Goal: Task Accomplishment & Management: Manage account settings

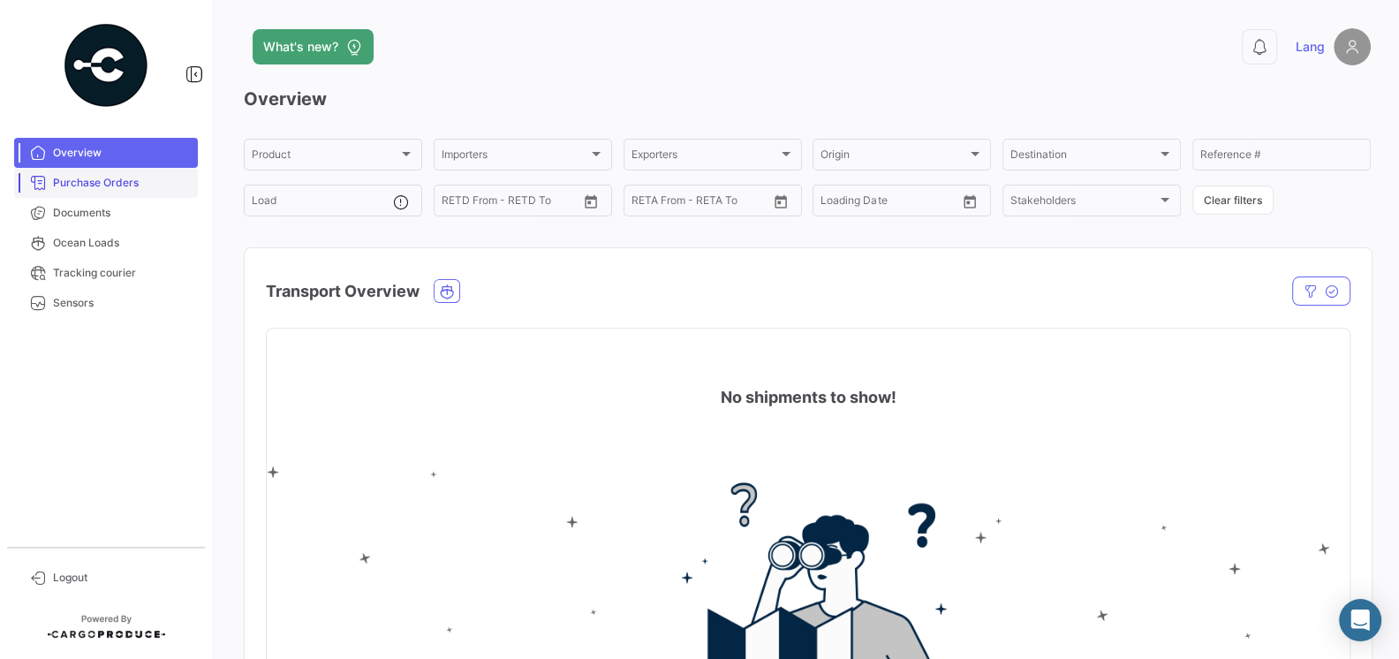
click at [95, 187] on span "Purchase Orders" at bounding box center [122, 183] width 138 height 16
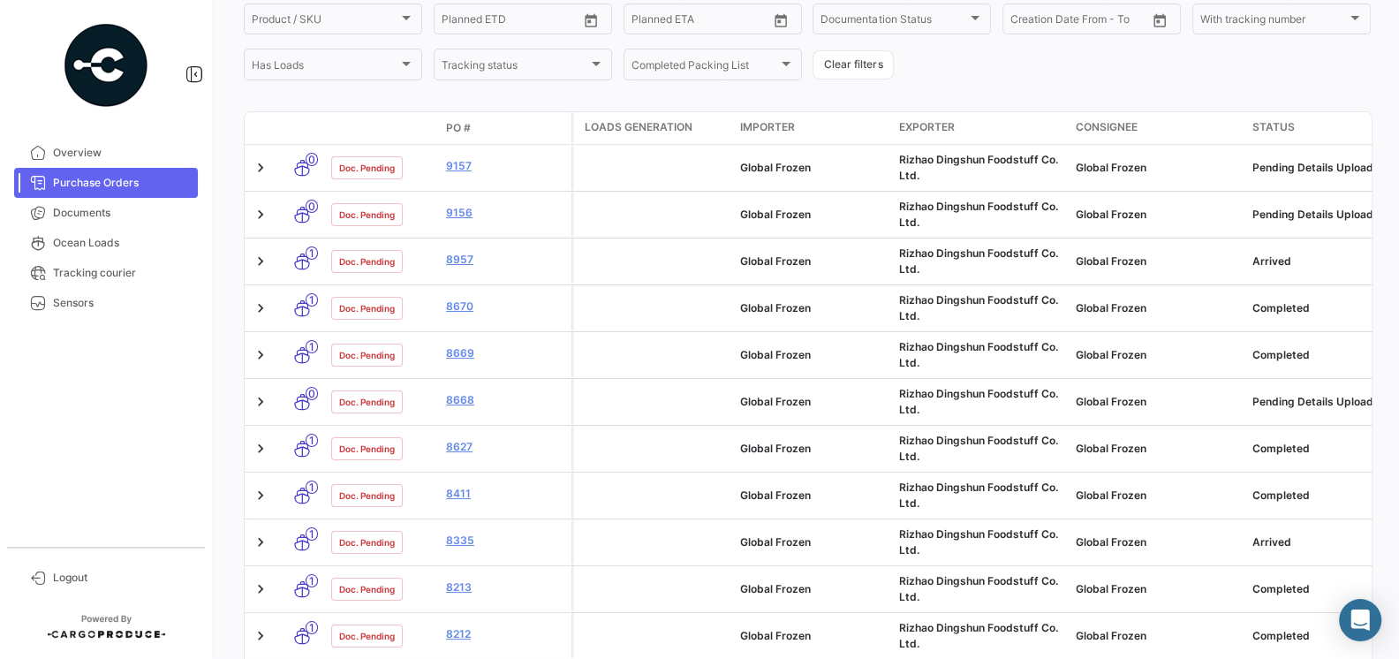
scroll to position [249, 0]
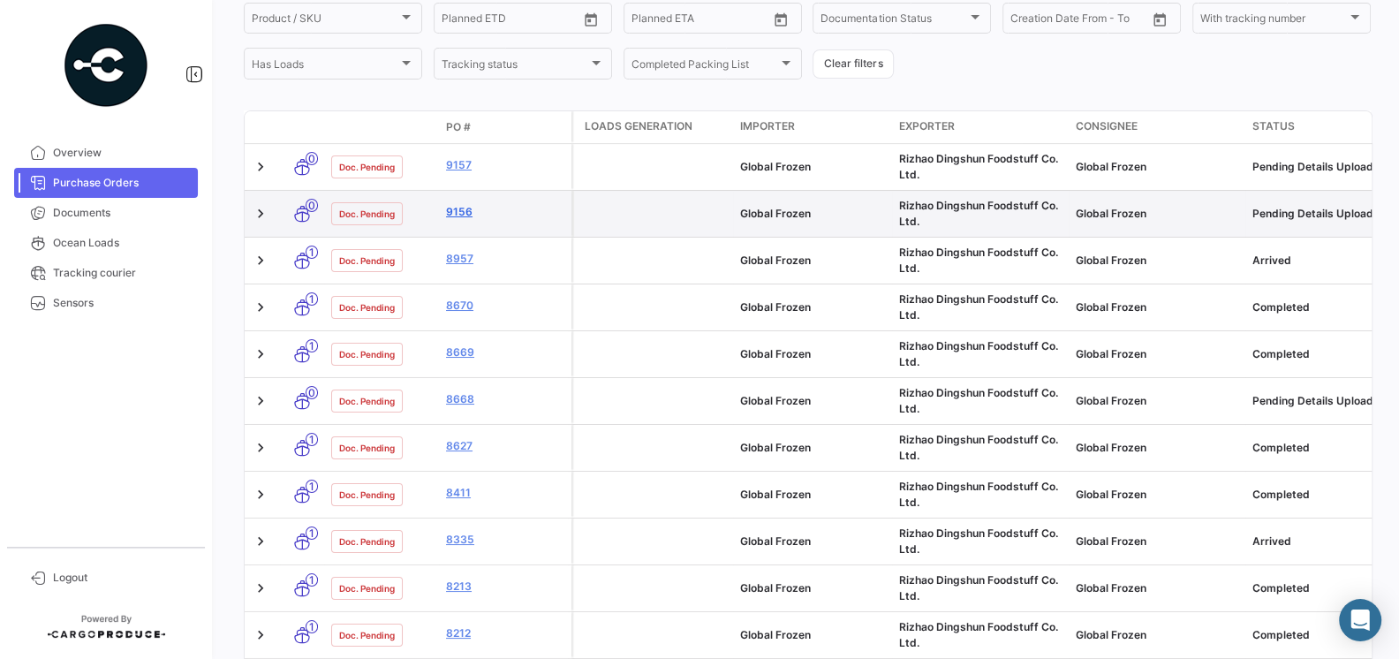
click at [457, 212] on link "9156" at bounding box center [505, 212] width 118 height 16
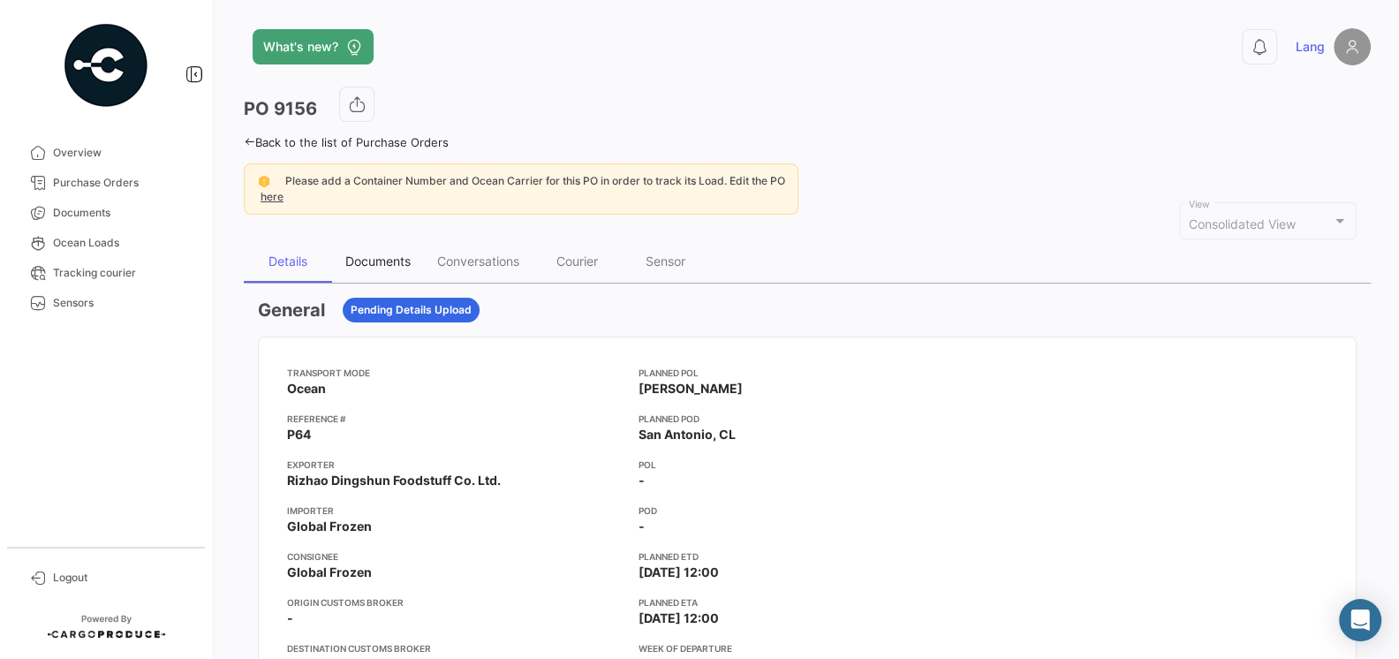
click at [384, 257] on div "Documents" at bounding box center [377, 261] width 65 height 15
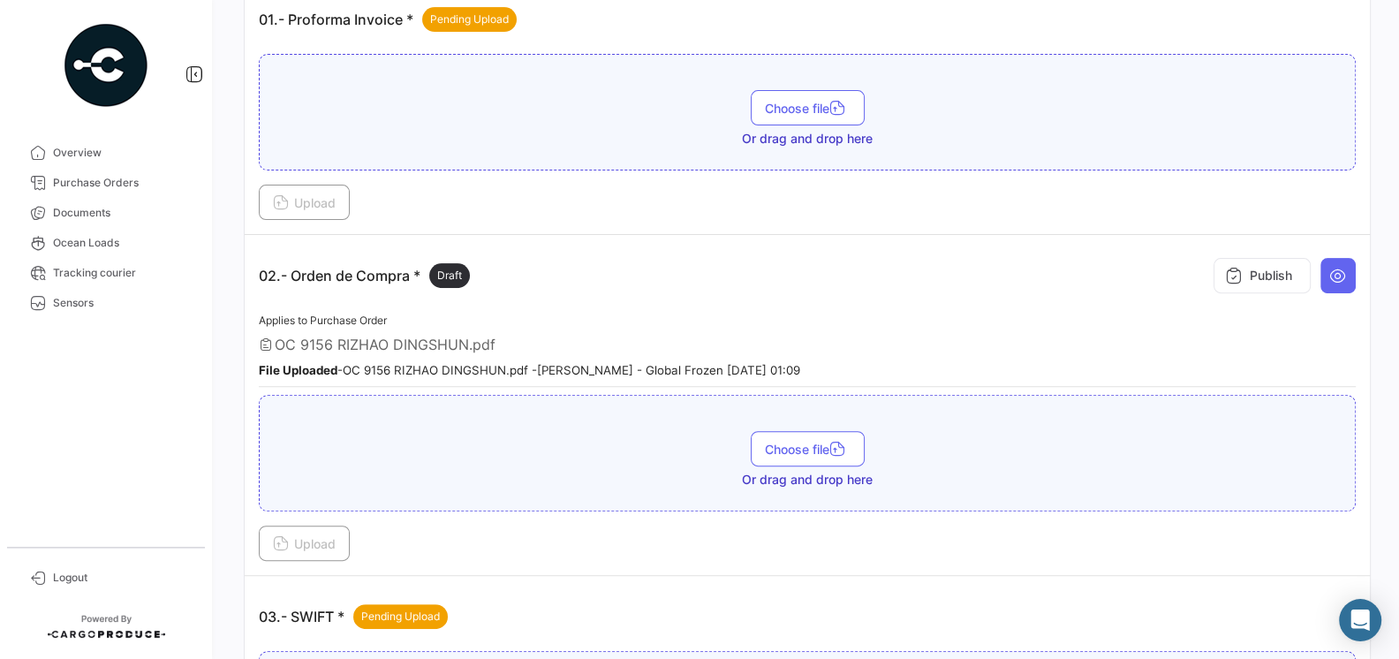
scroll to position [477, 0]
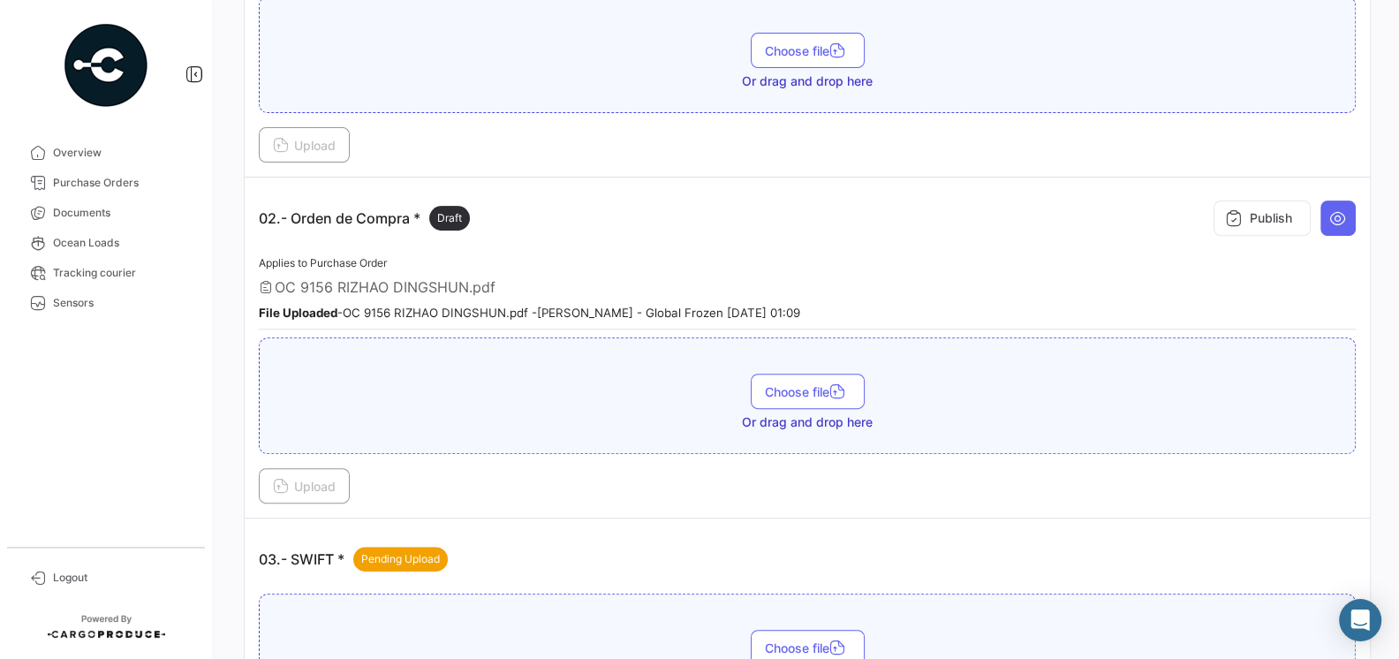
click at [428, 287] on span "OC 9156 RIZHAO DINGSHUN.pdf" at bounding box center [385, 287] width 221 height 18
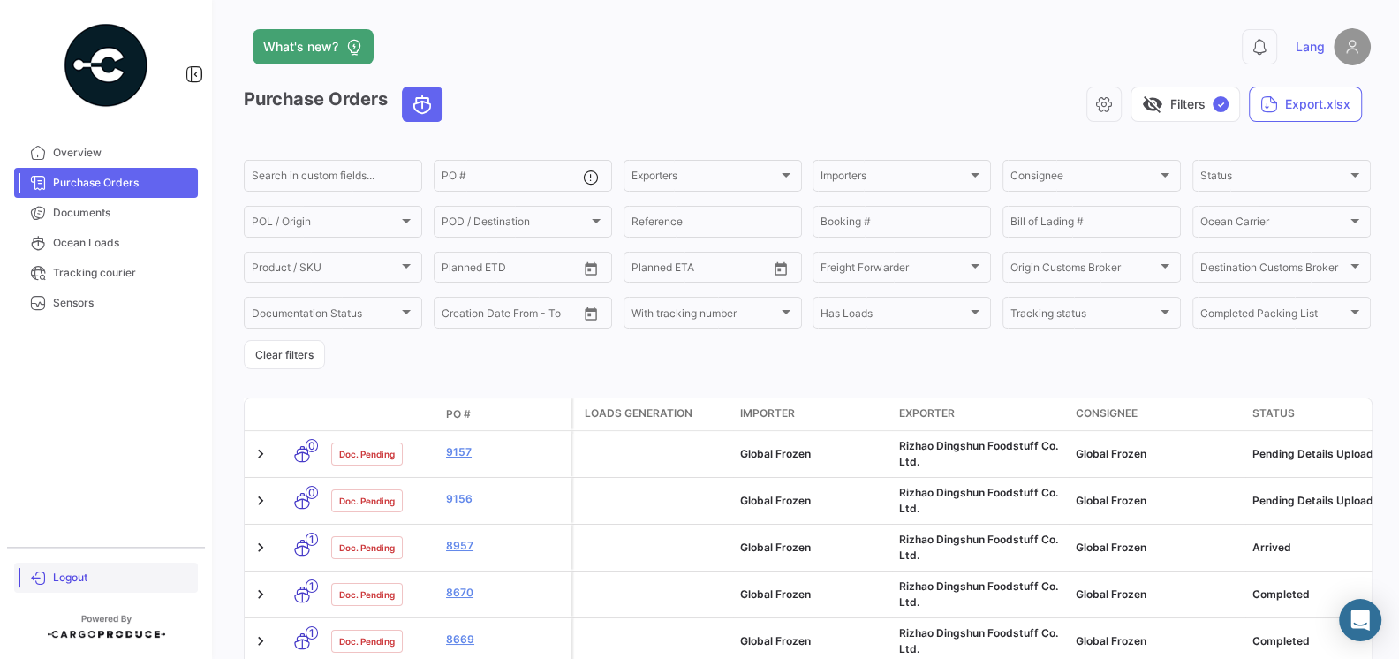
click at [76, 580] on span "Logout" at bounding box center [122, 578] width 138 height 16
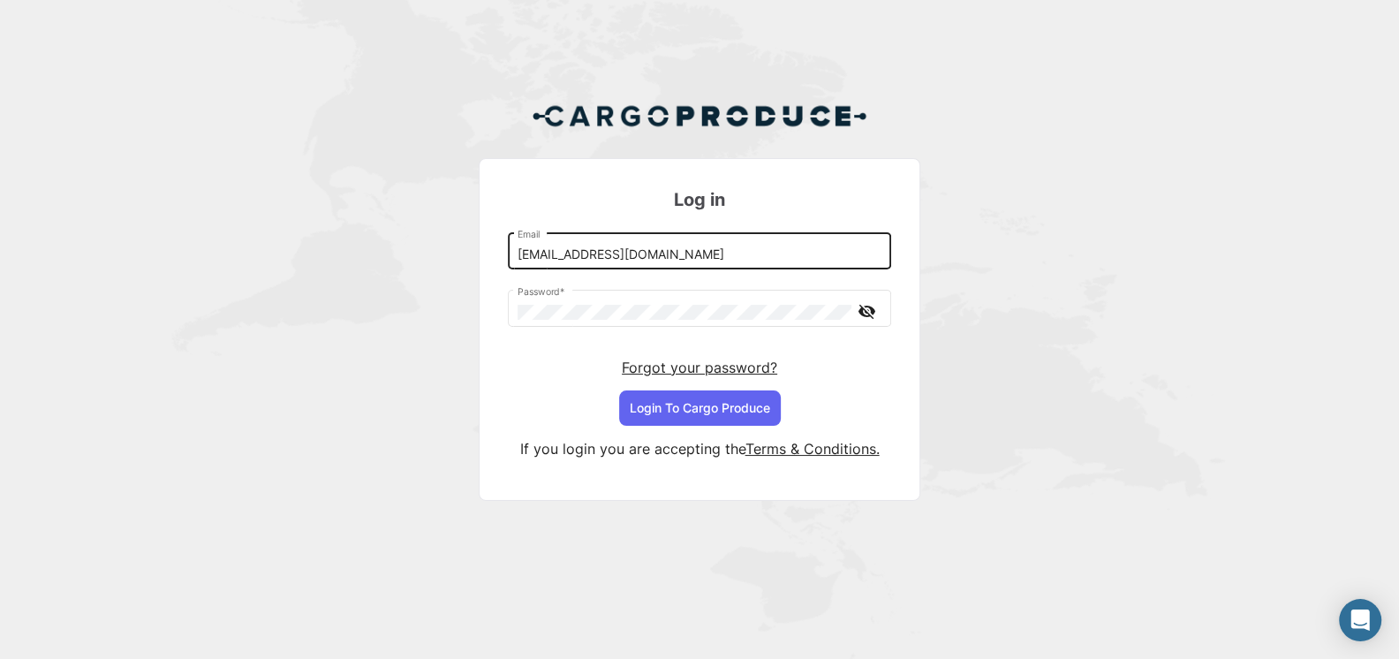
click at [723, 258] on input "[EMAIL_ADDRESS][DOMAIN_NAME]" at bounding box center [700, 254] width 365 height 15
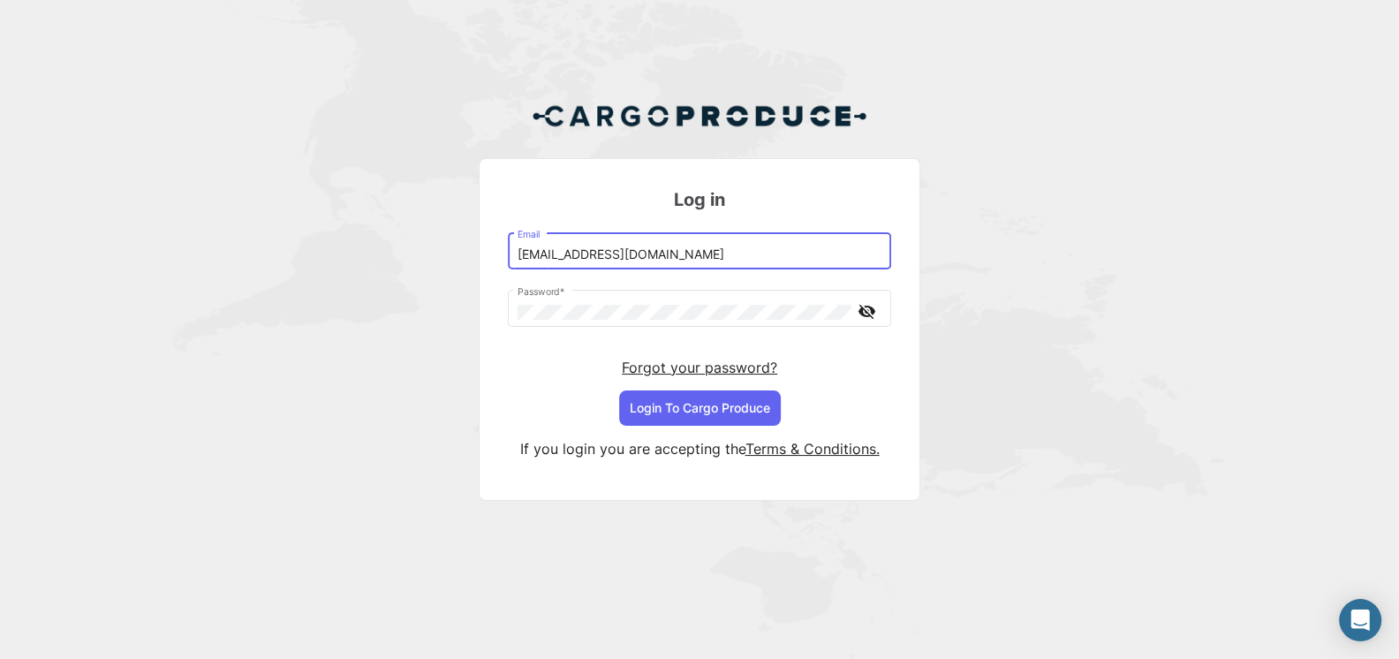
type input "[EMAIL_ADDRESS][DOMAIN_NAME]"
click at [687, 403] on button "Login To Cargo Produce" at bounding box center [700, 407] width 162 height 35
